Goal: Understand process/instructions: Learn how to perform a task or action

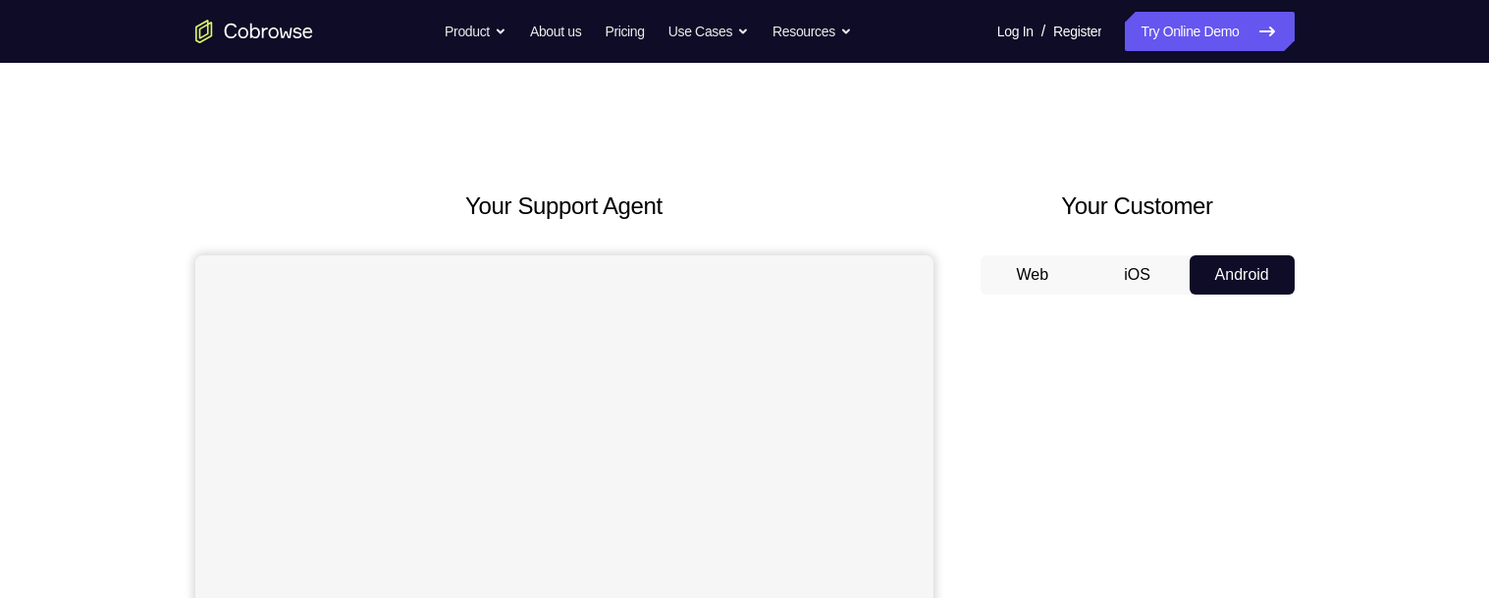
click at [1251, 267] on button "Android" at bounding box center [1242, 274] width 105 height 39
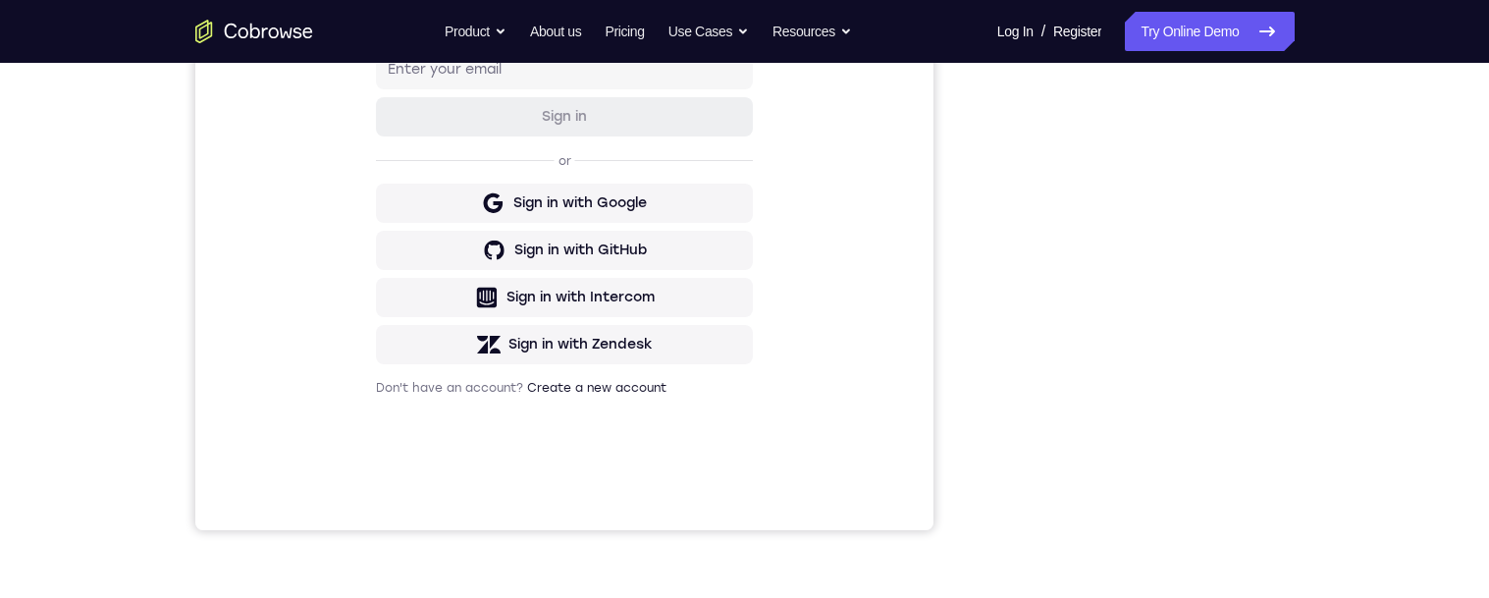
scroll to position [397, 0]
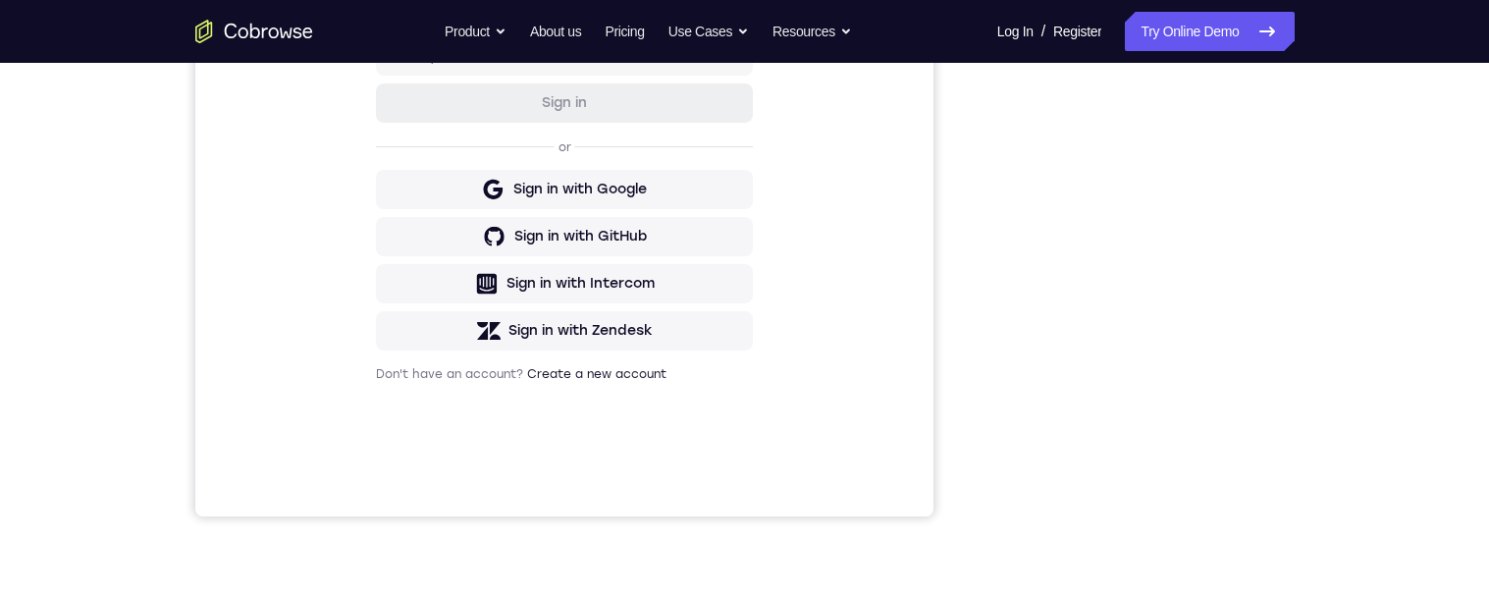
click at [1357, 202] on div "Your Support Agent Your Customer Web iOS Android Next Steps We’d be happy to gi…" at bounding box center [745, 313] width 1257 height 1295
click at [1360, 318] on div "Your Support Agent Your Customer Web iOS Android Next Steps We’d be happy to gi…" at bounding box center [745, 313] width 1257 height 1295
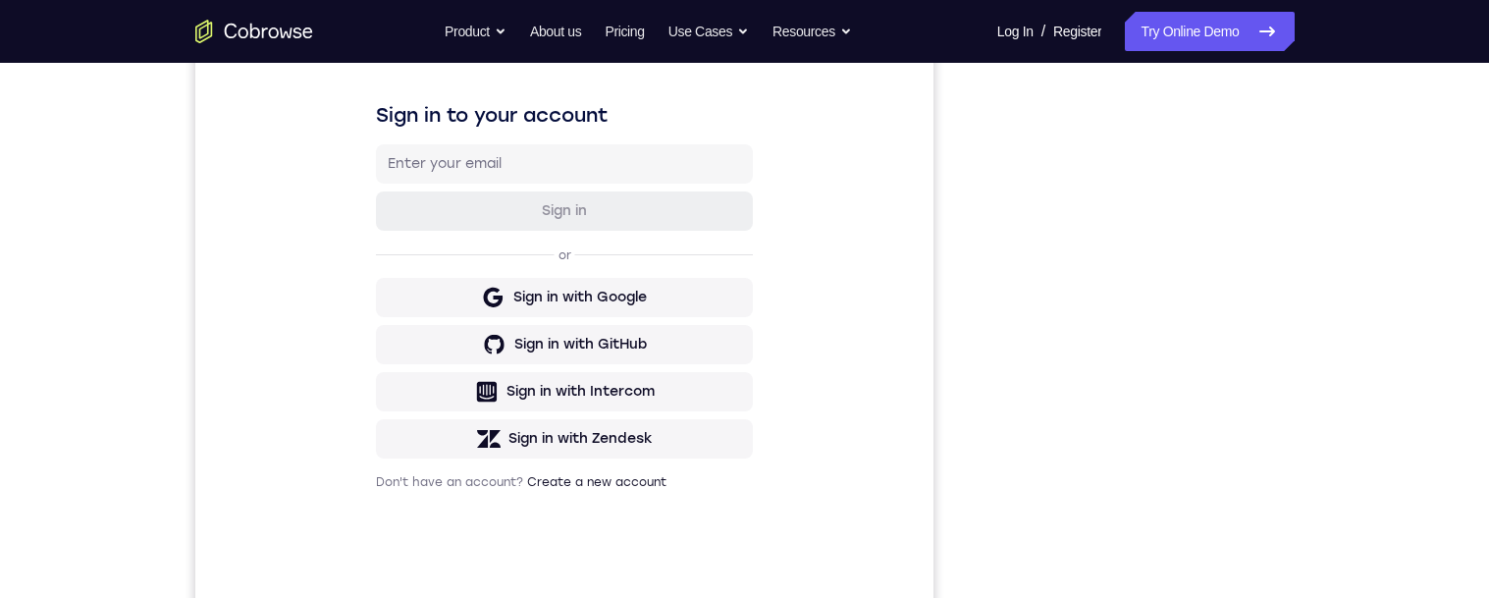
scroll to position [263, 0]
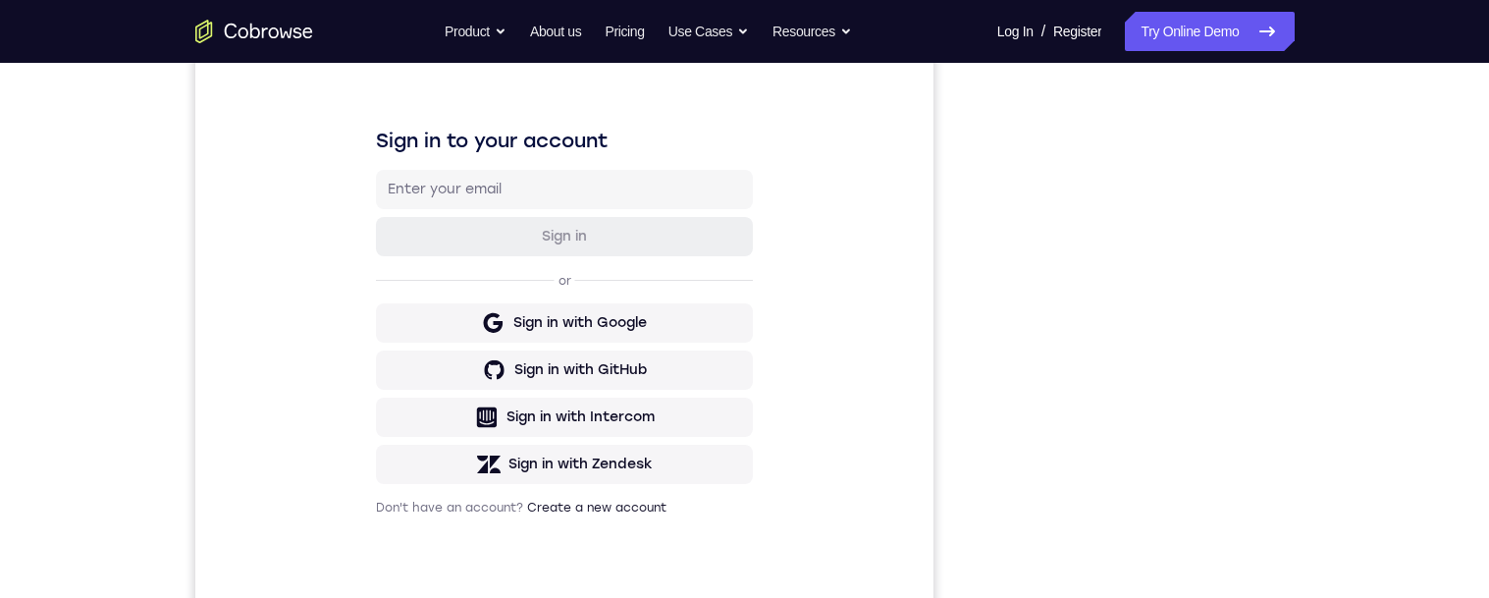
click at [1310, 311] on div "Your Support Agent Your Customer Web iOS Android Next Steps We’d be happy to gi…" at bounding box center [745, 447] width 1257 height 1295
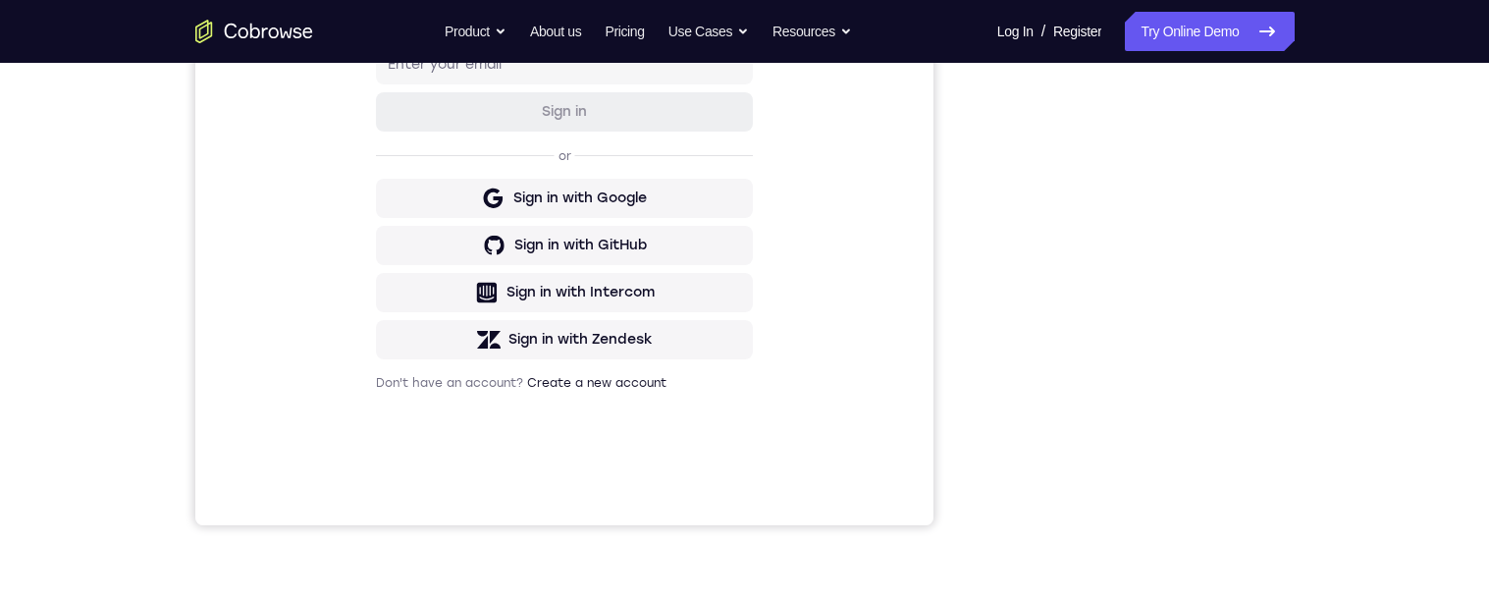
scroll to position [396, 0]
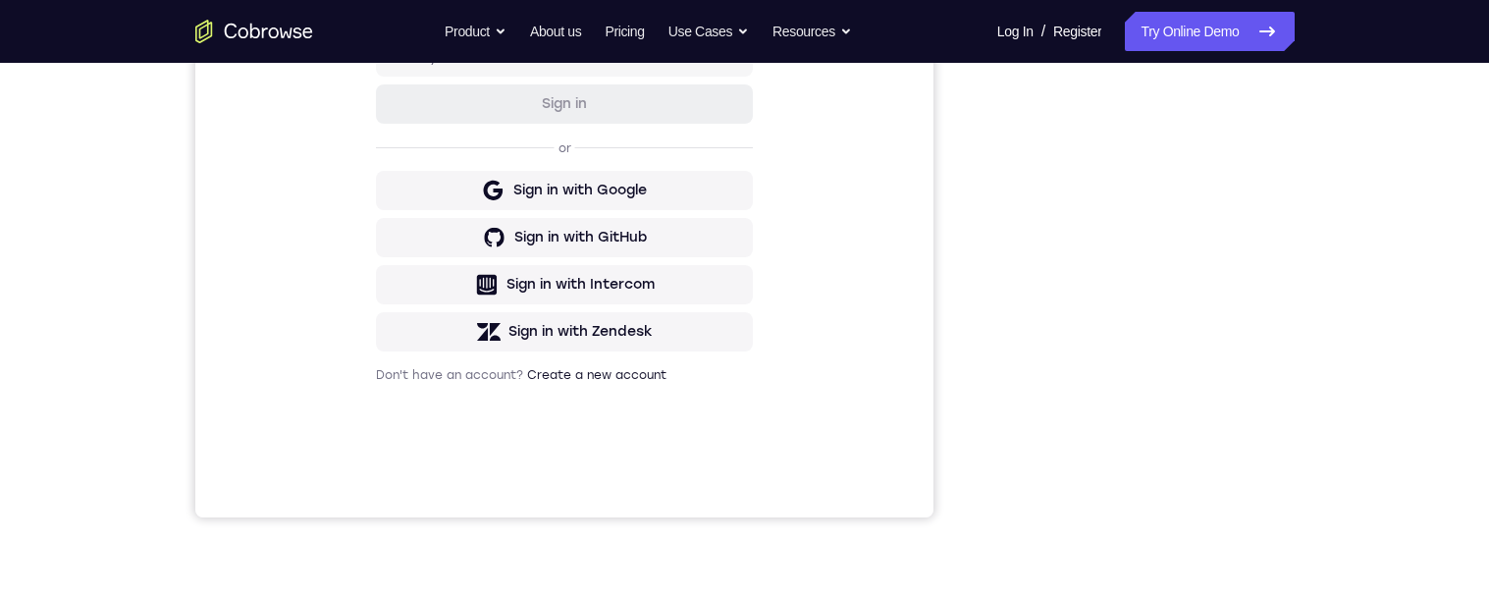
click at [1287, 345] on div at bounding box center [1138, 217] width 314 height 604
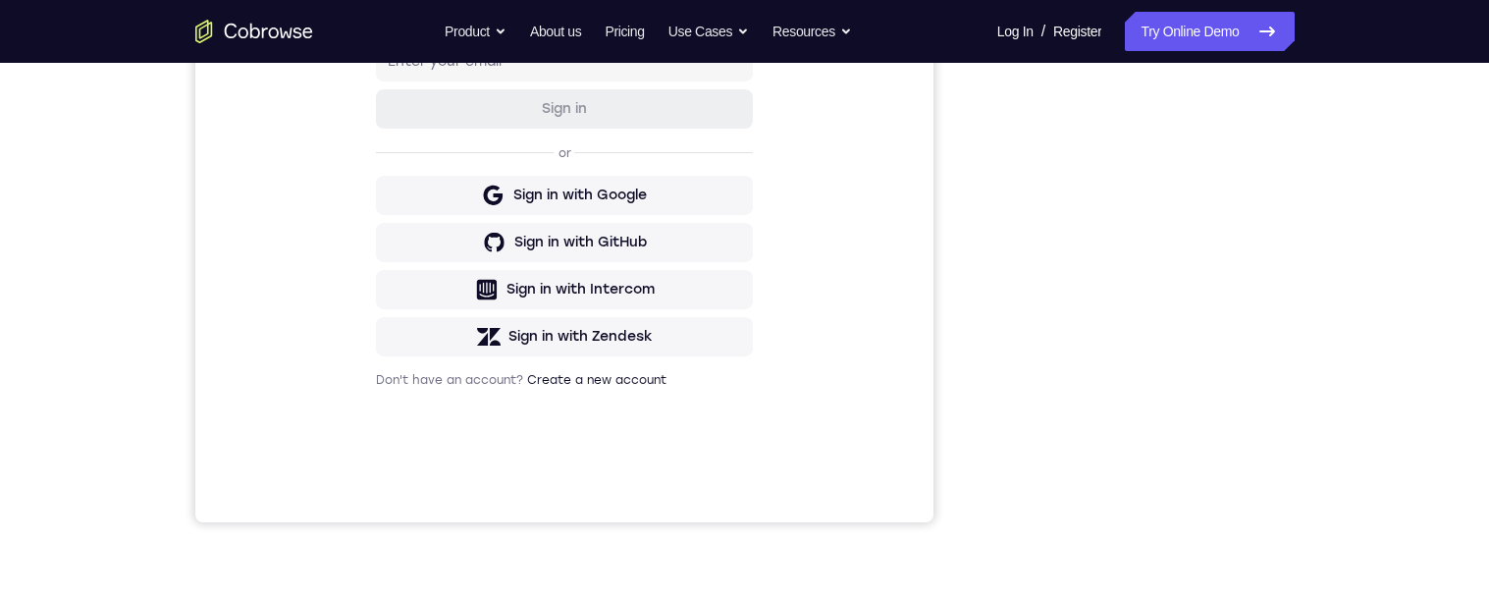
scroll to position [385, 0]
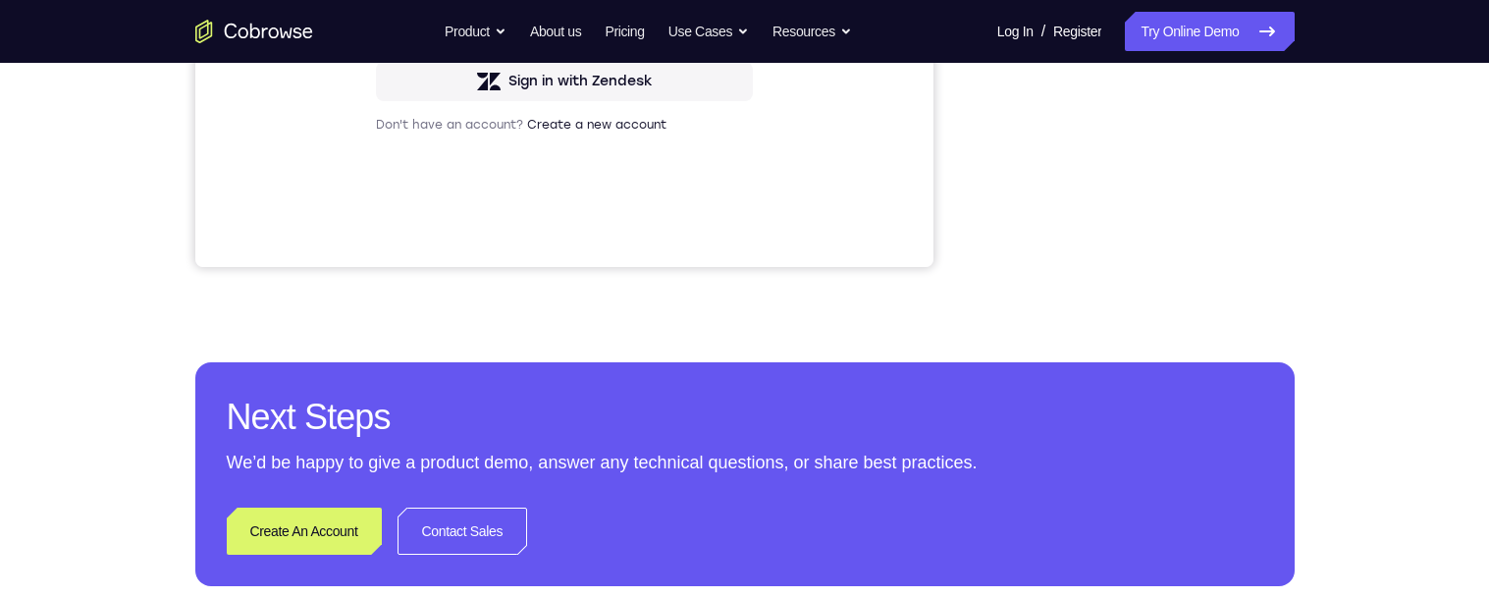
click at [1344, 111] on div "Your Support Agent Your Customer Web iOS Android Next Steps We’d be happy to gi…" at bounding box center [745, 64] width 1257 height 1295
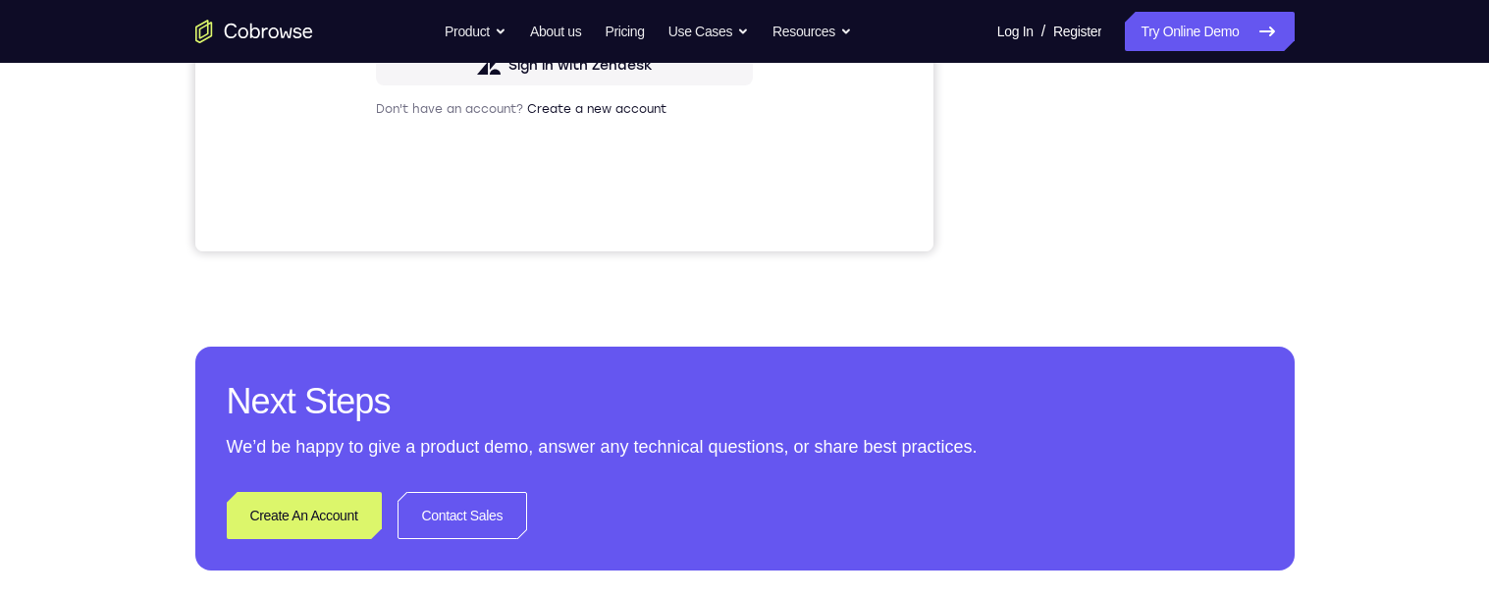
scroll to position [840, 0]
